Goal: Task Accomplishment & Management: Use online tool/utility

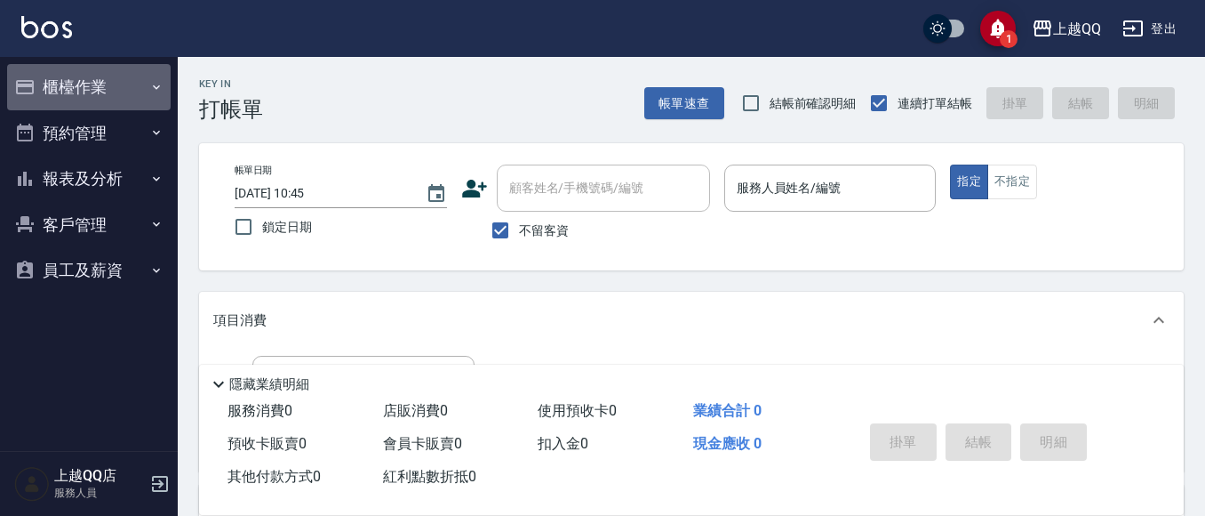
click at [136, 84] on button "櫃檯作業" at bounding box center [89, 87] width 164 height 46
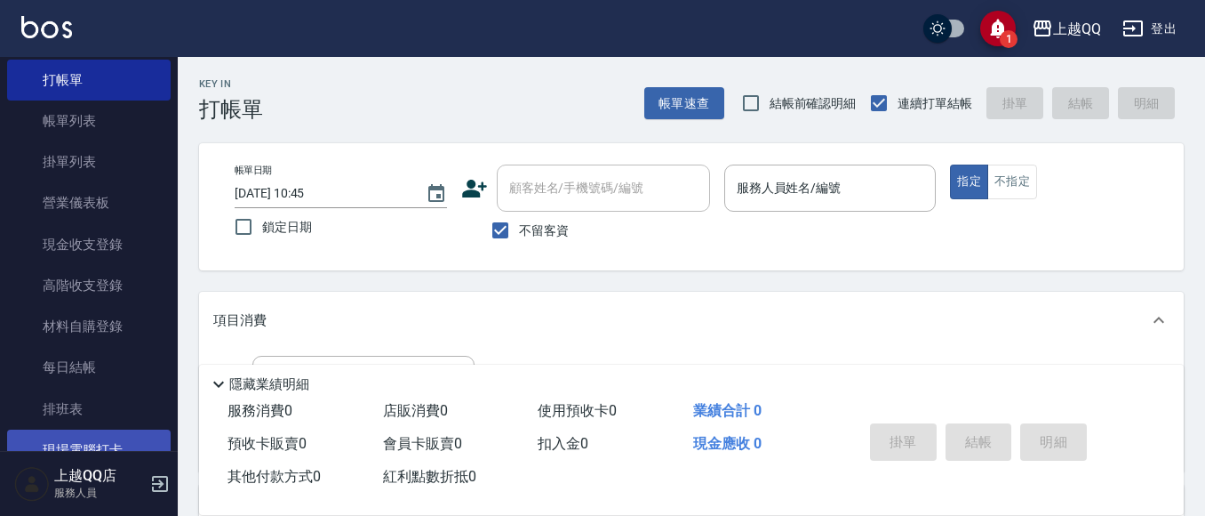
scroll to position [89, 0]
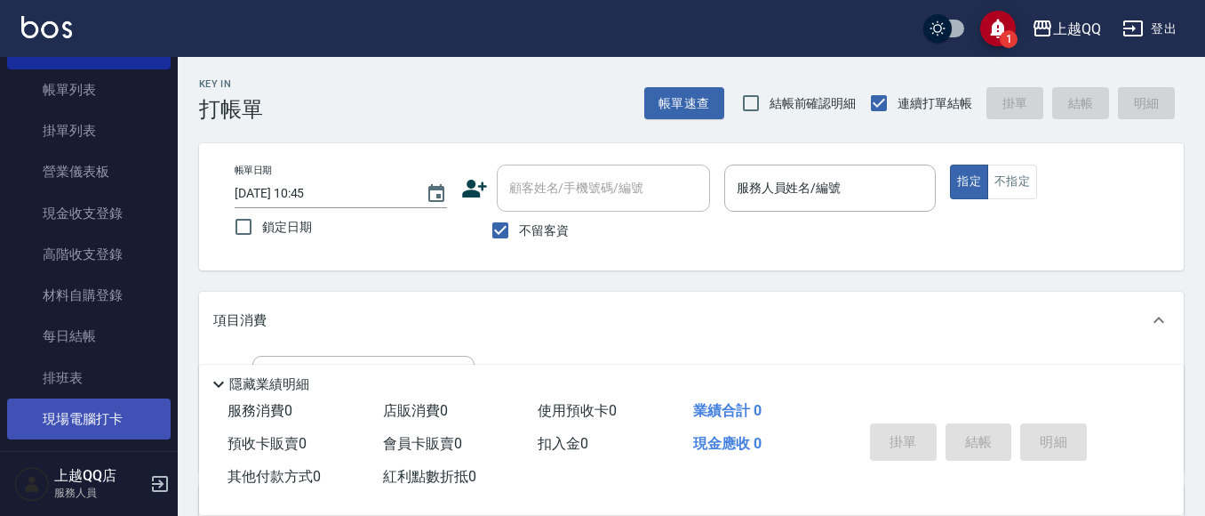
click at [90, 415] on link "現場電腦打卡" at bounding box center [89, 418] width 164 height 41
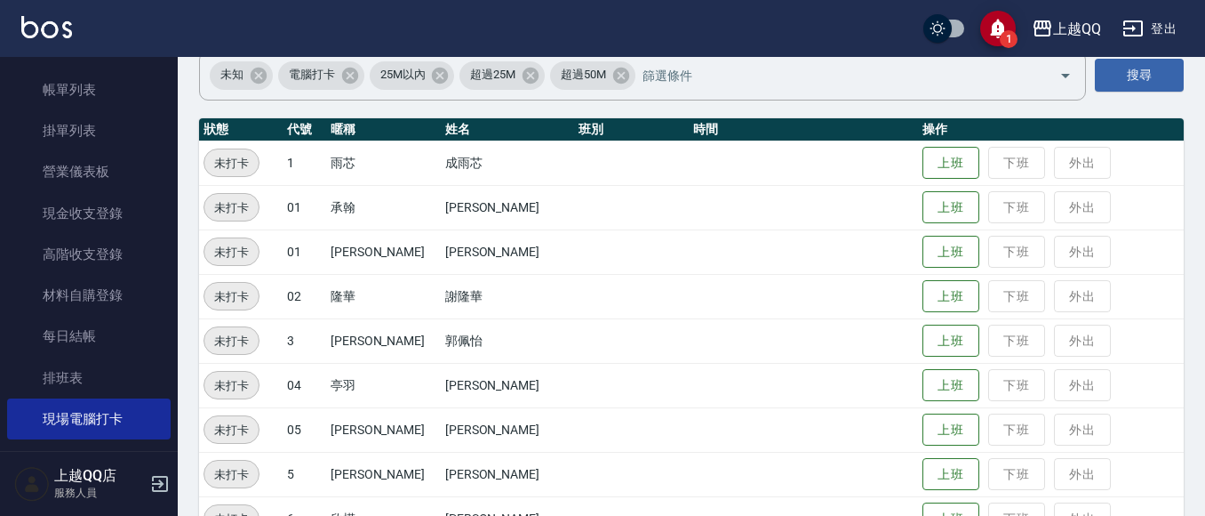
scroll to position [178, 0]
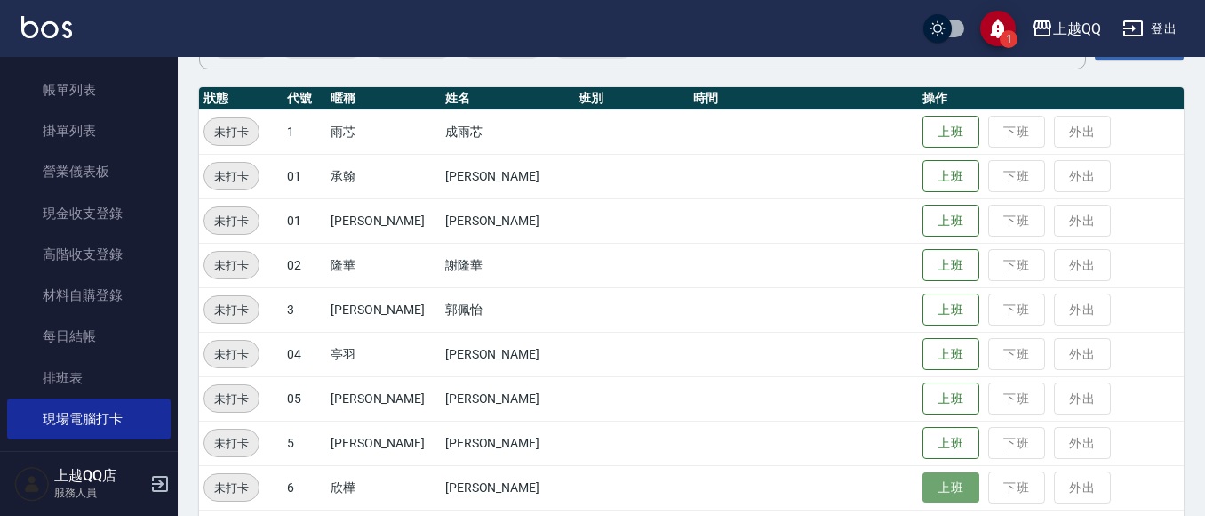
click at [925, 475] on button "上班" at bounding box center [951, 487] width 57 height 31
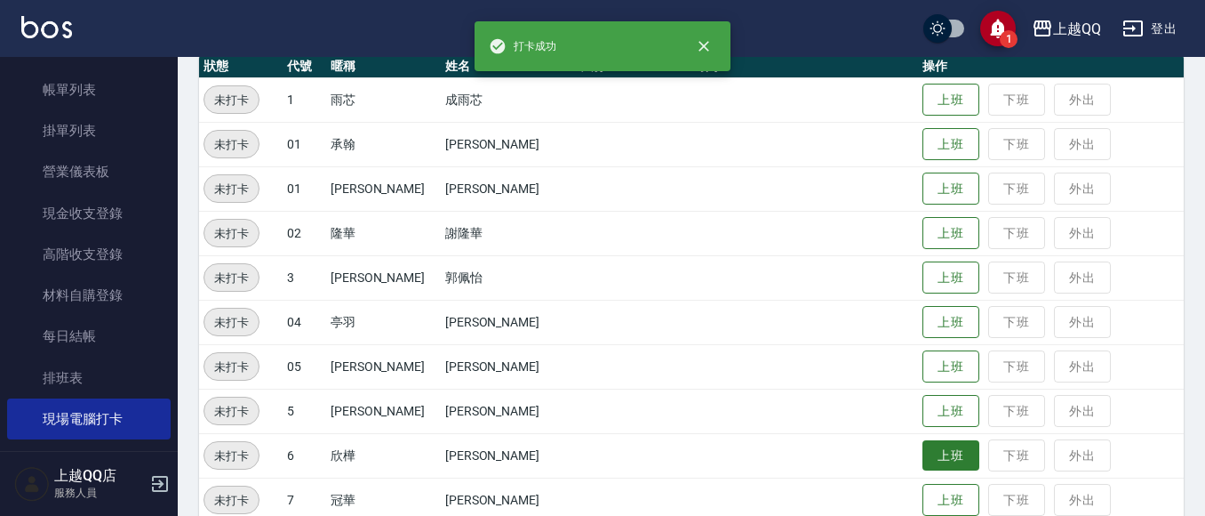
scroll to position [356, 0]
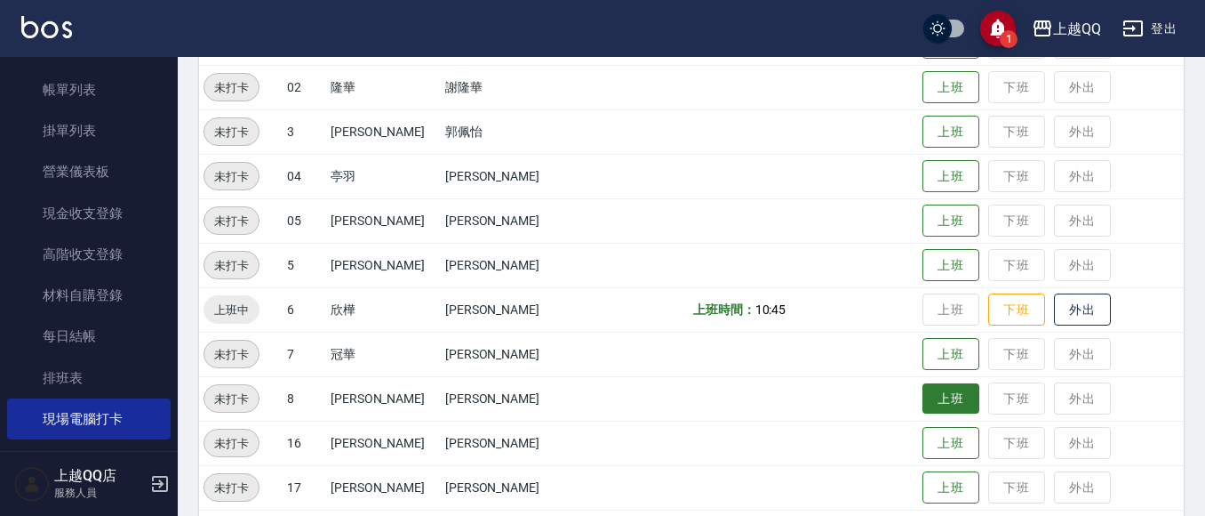
click at [931, 395] on button "上班" at bounding box center [951, 398] width 57 height 31
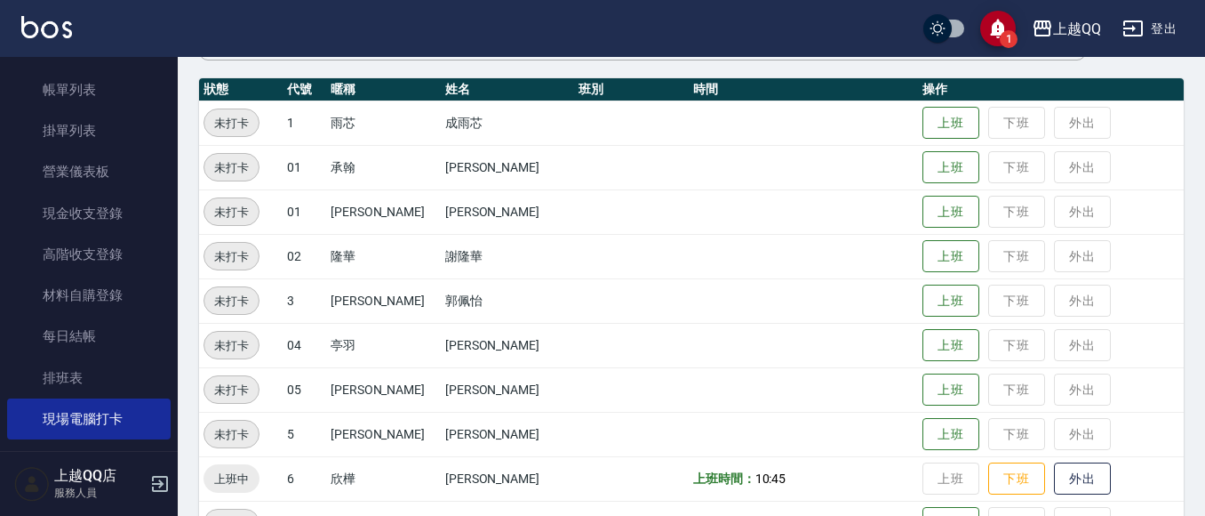
scroll to position [0, 0]
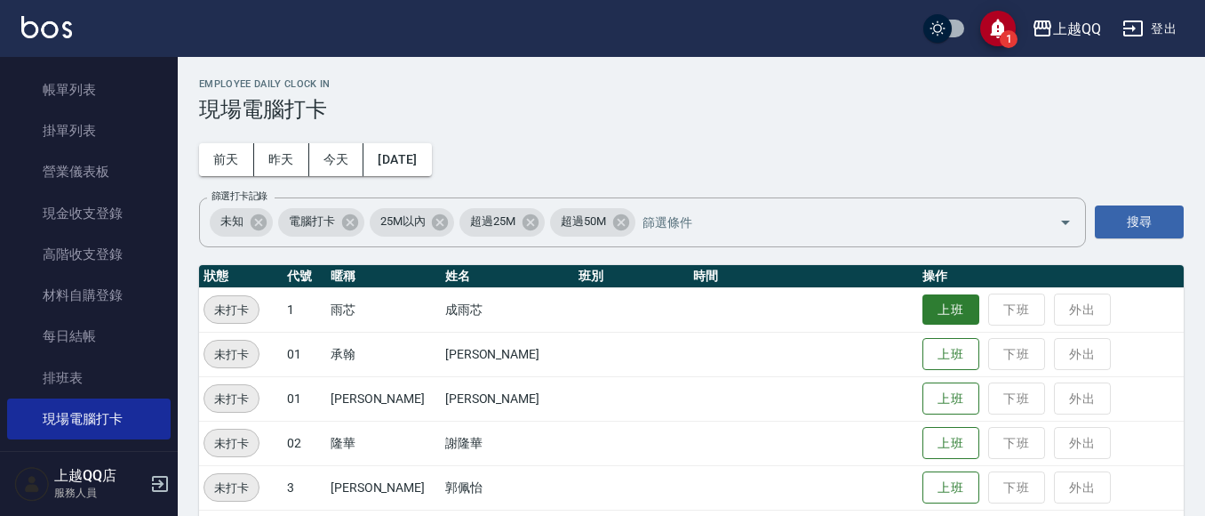
click at [928, 299] on button "上班" at bounding box center [951, 309] width 57 height 31
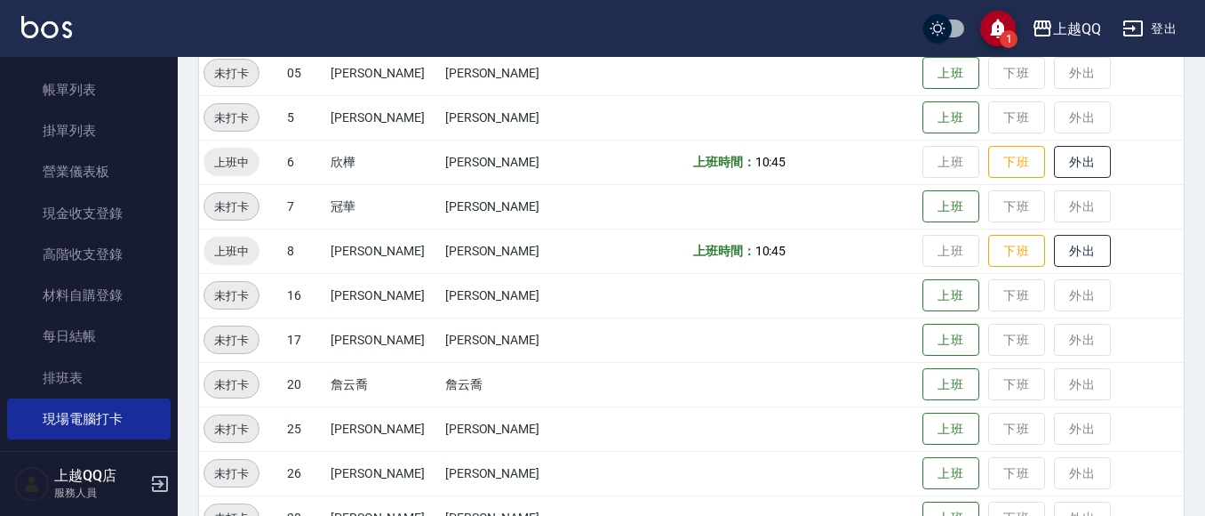
scroll to position [533, 0]
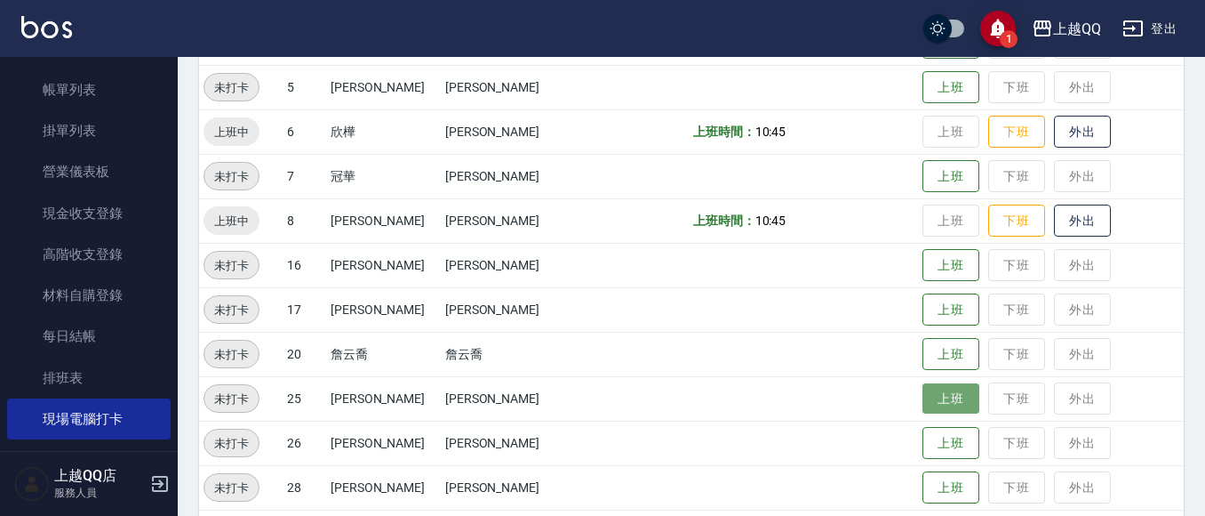
click at [923, 399] on button "上班" at bounding box center [951, 398] width 57 height 31
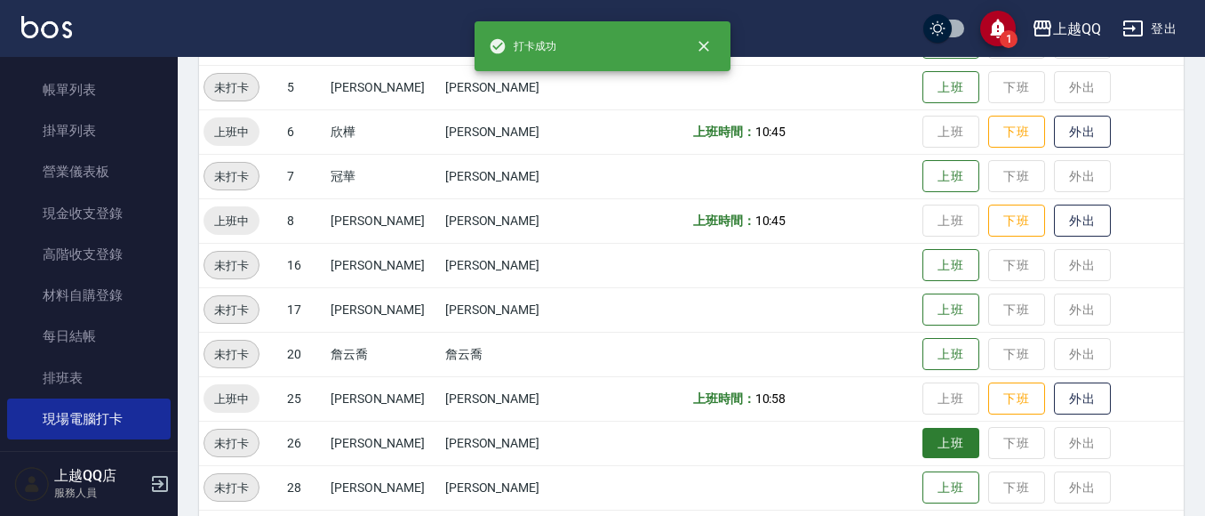
click at [923, 435] on button "上班" at bounding box center [951, 443] width 57 height 31
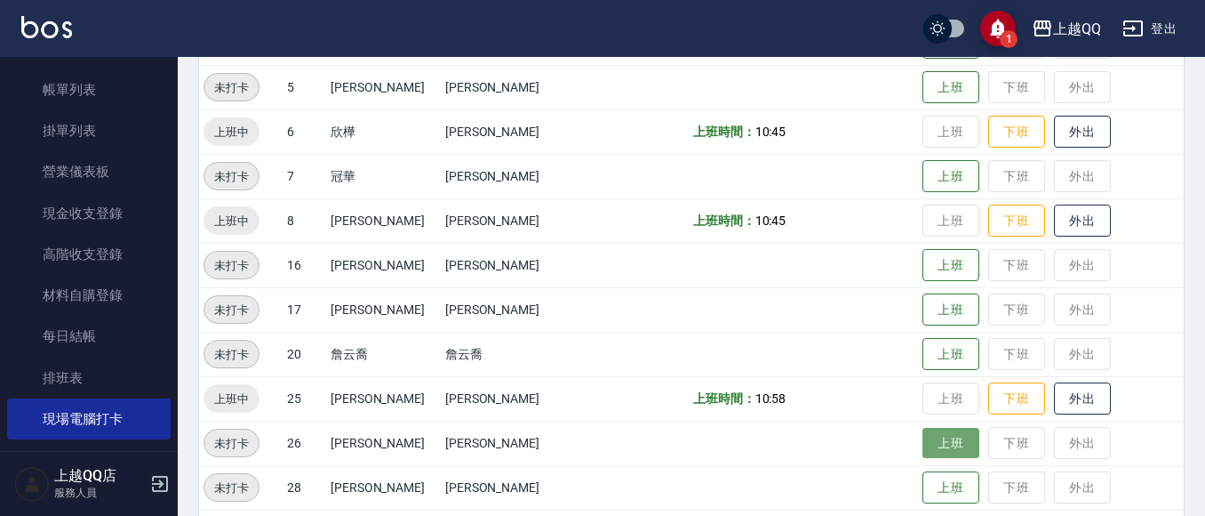
click at [923, 443] on button "上班" at bounding box center [951, 443] width 57 height 31
